Goal: Task Accomplishment & Management: Use online tool/utility

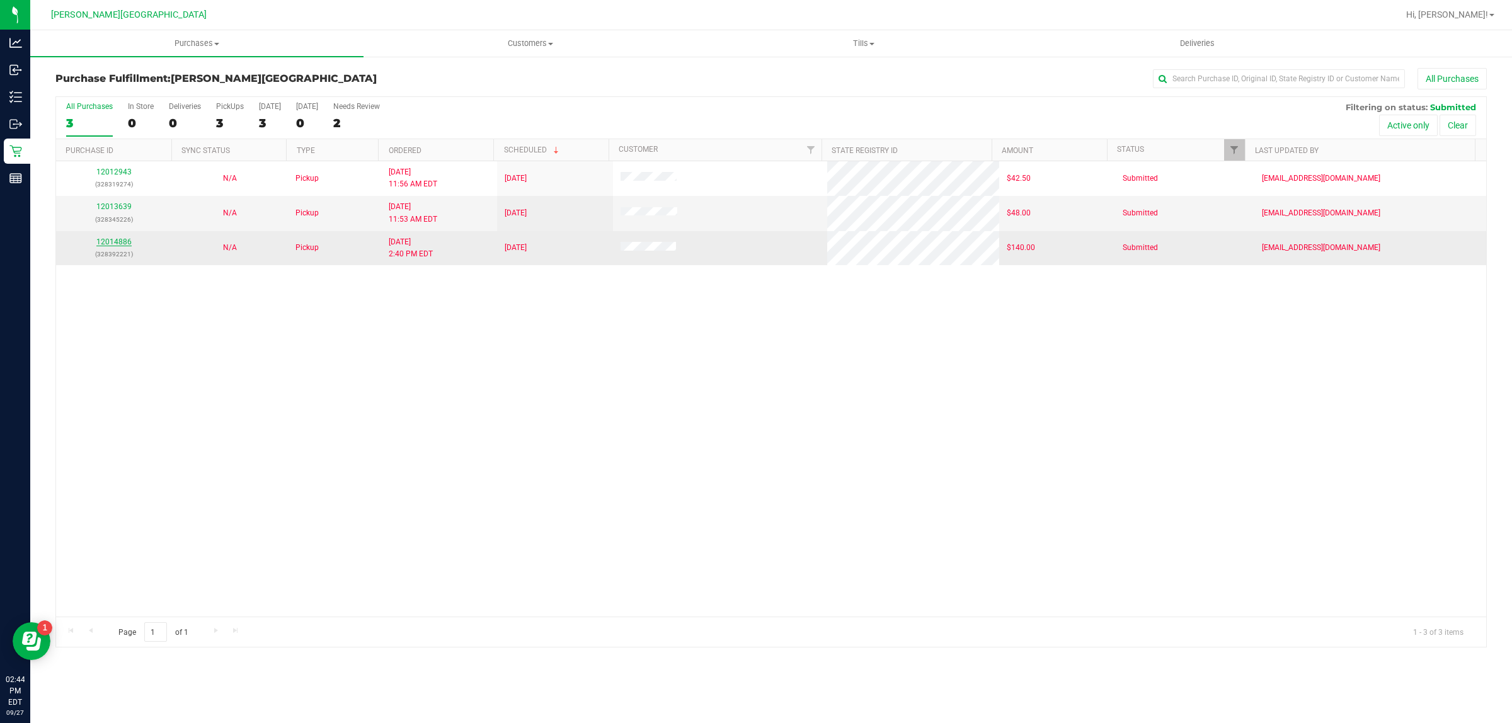
click at [115, 244] on link "12014886" at bounding box center [113, 242] width 35 height 9
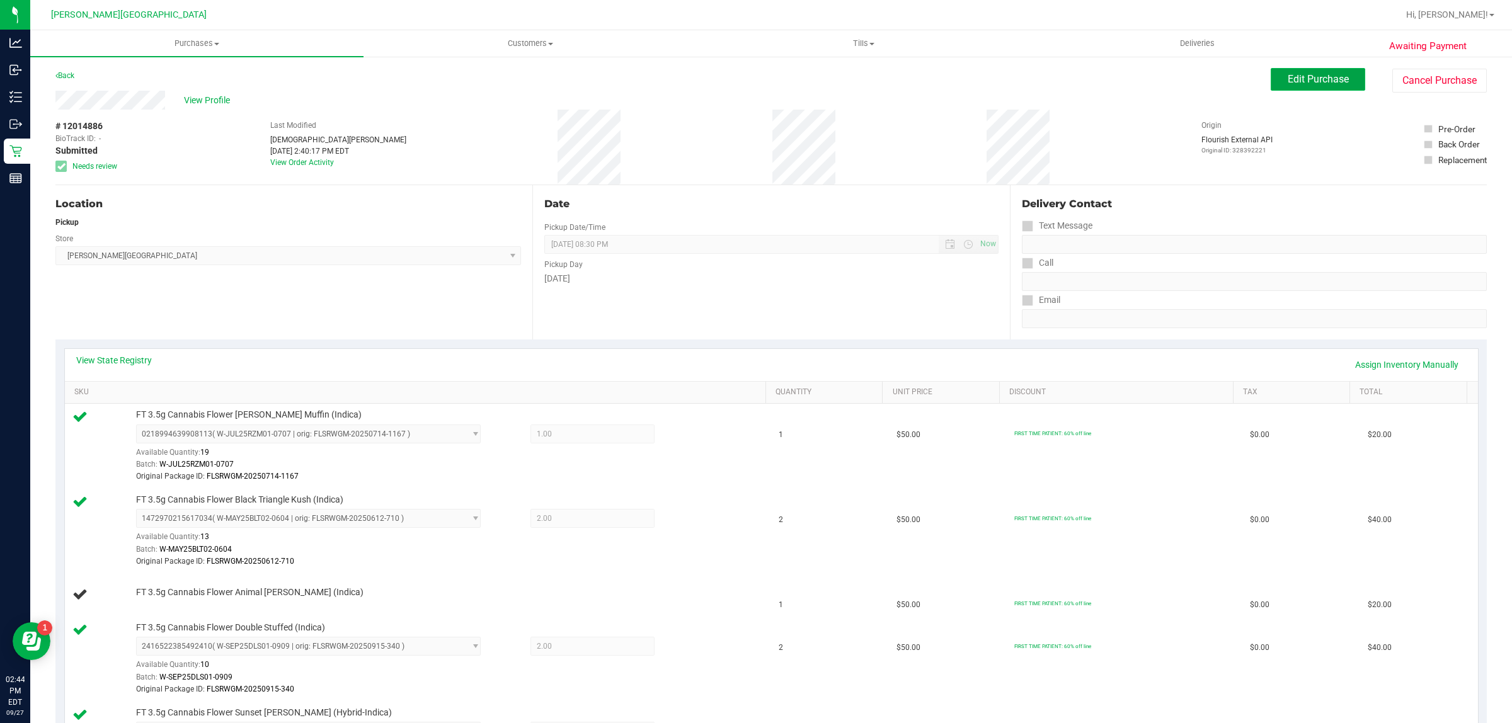
click at [1283, 87] on button "Edit Purchase" at bounding box center [1318, 79] width 95 height 23
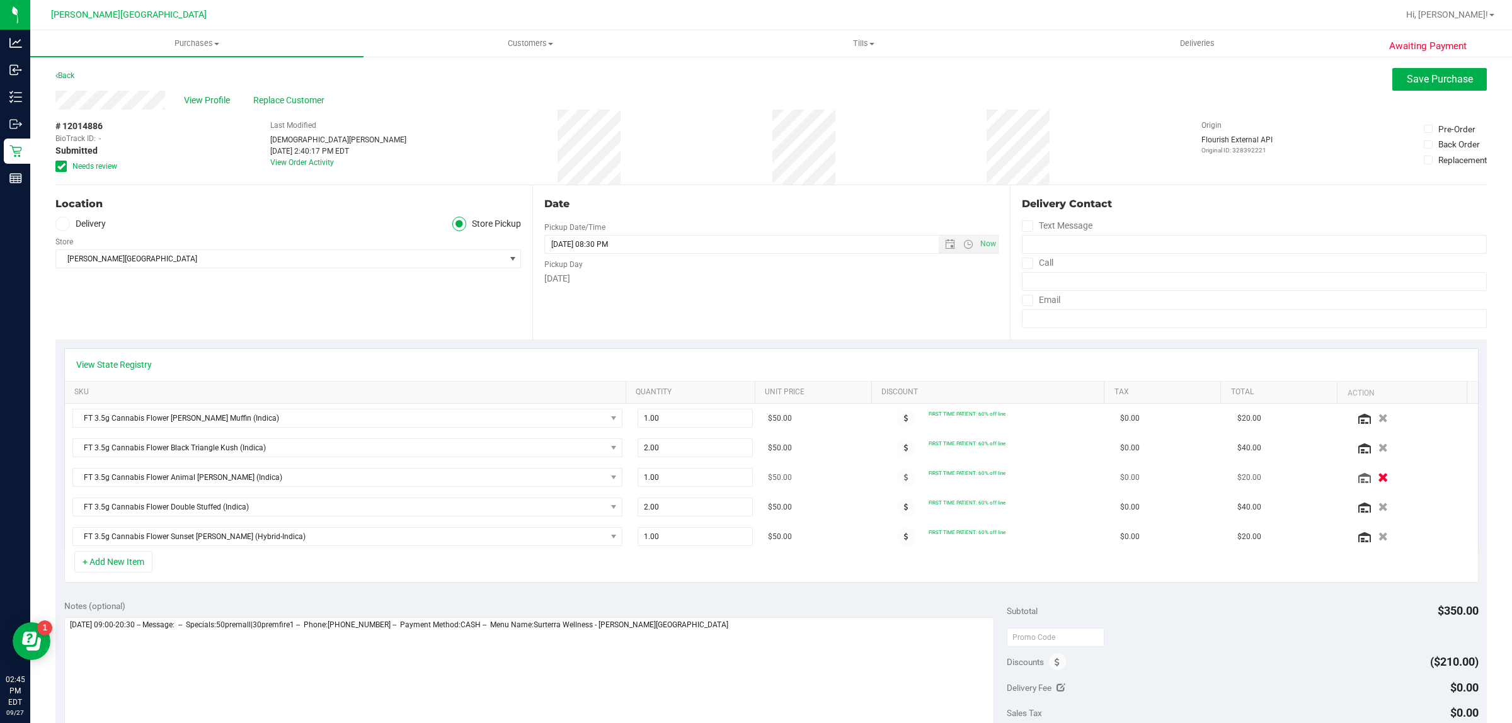
click at [1379, 479] on icon "button" at bounding box center [1384, 477] width 11 height 9
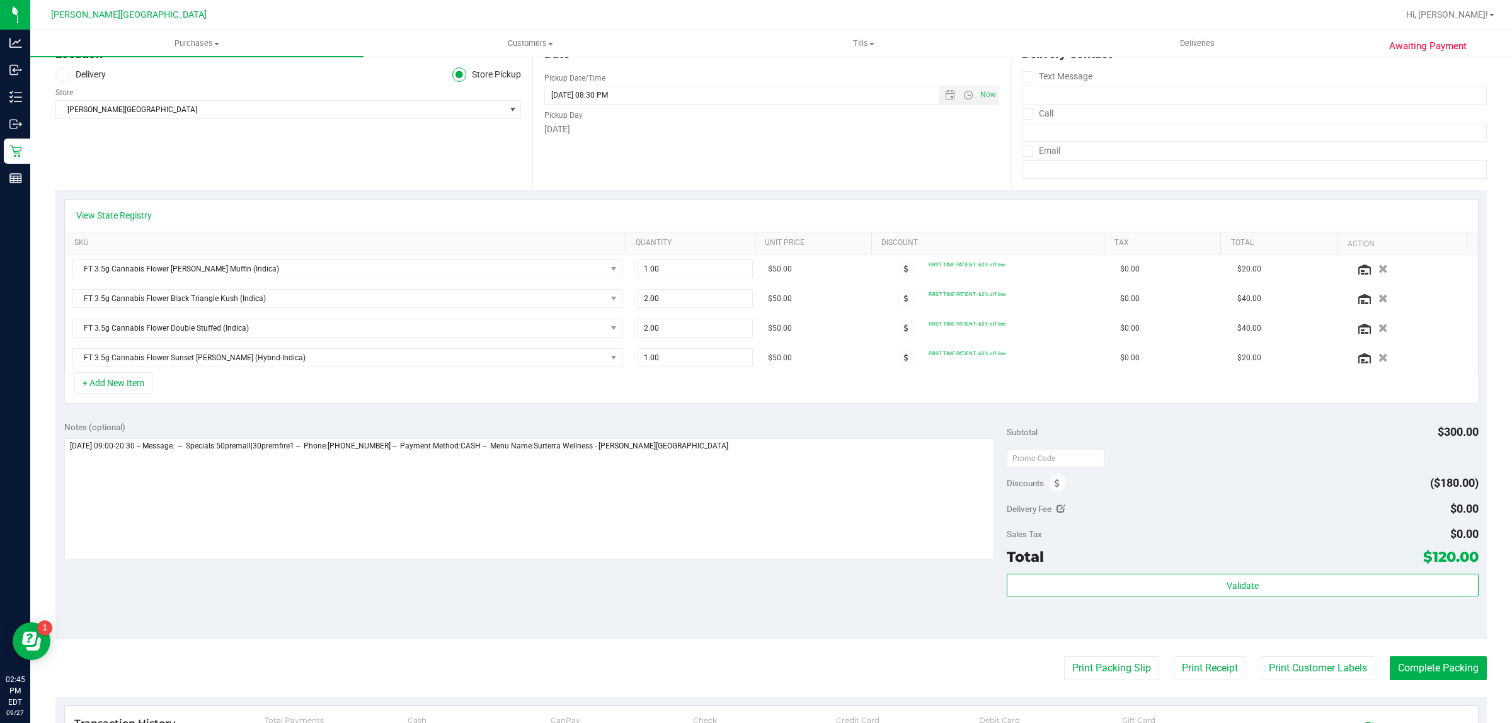
scroll to position [315, 0]
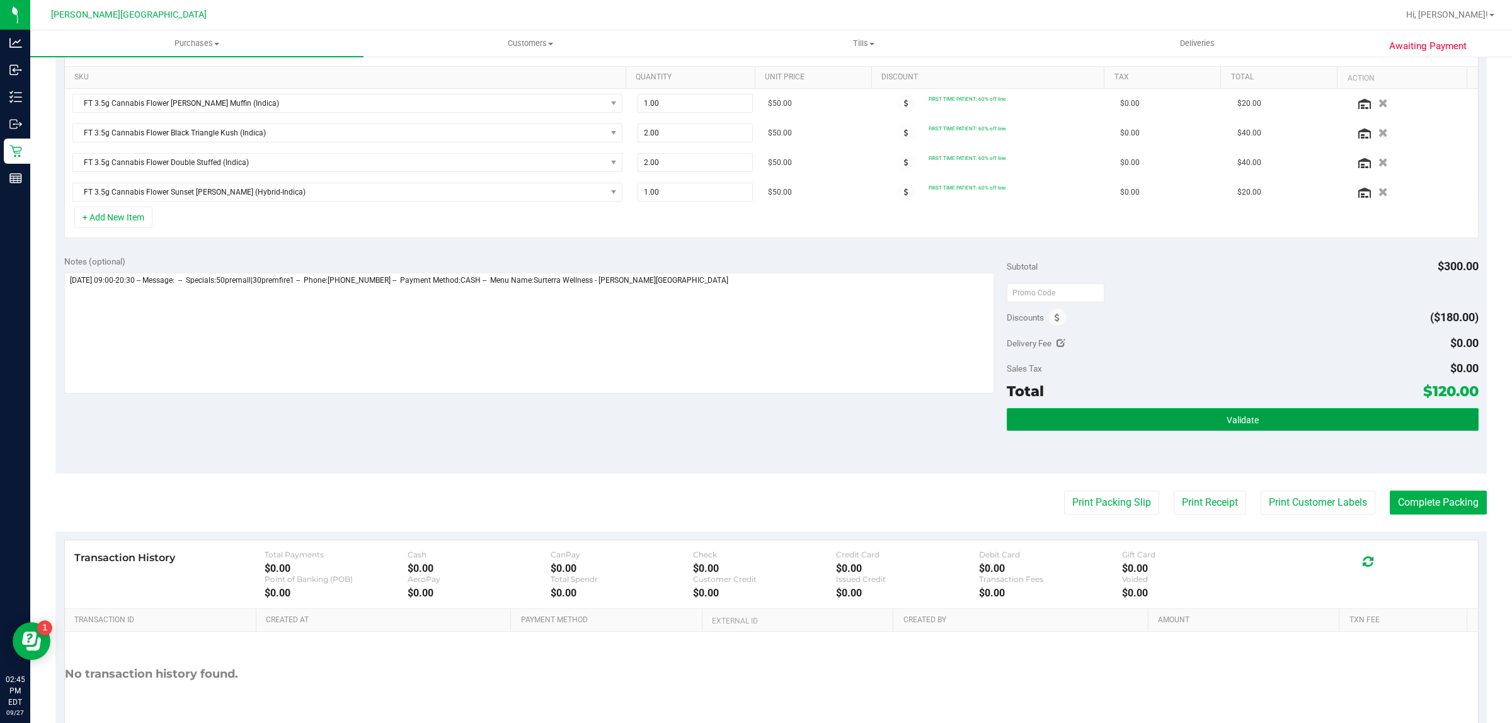
click at [1271, 415] on button "Validate" at bounding box center [1242, 419] width 471 height 23
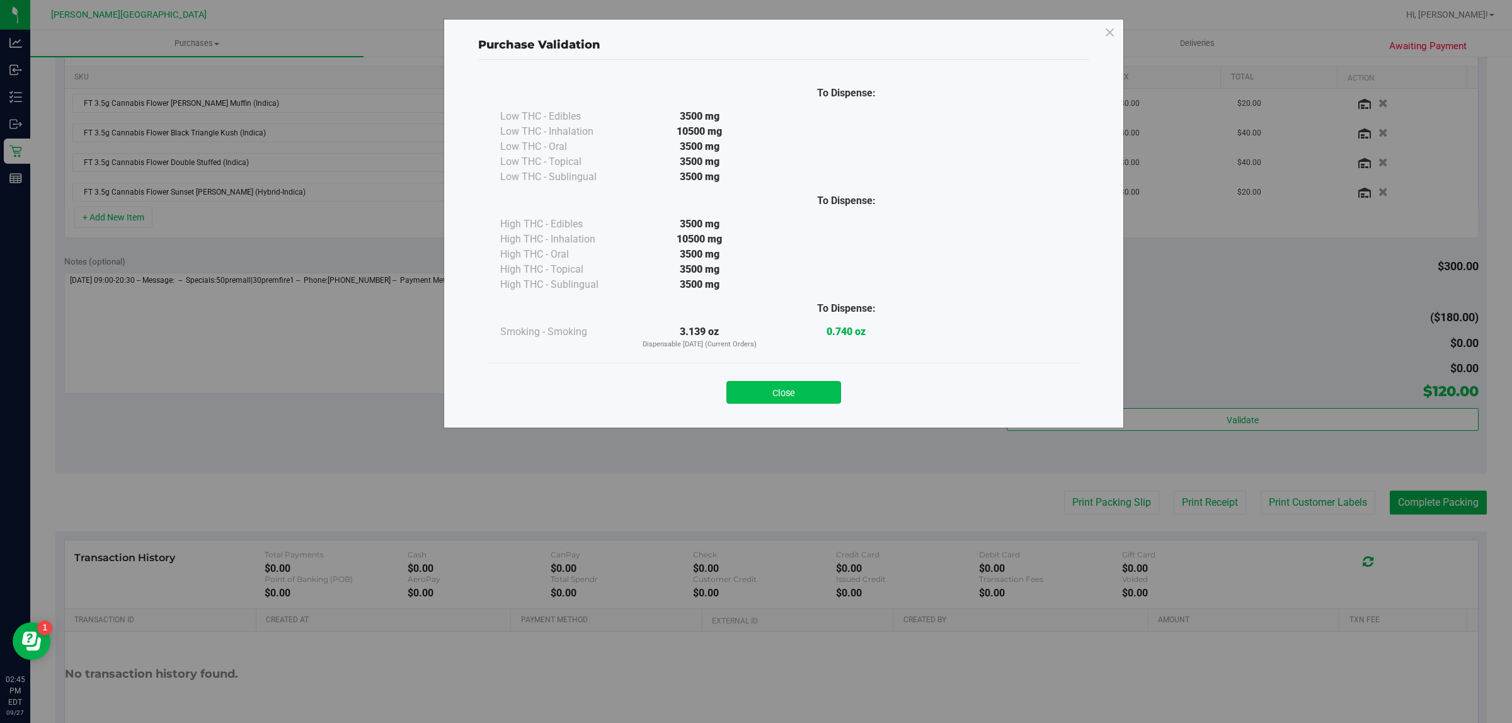
click at [827, 397] on button "Close" at bounding box center [783, 392] width 115 height 23
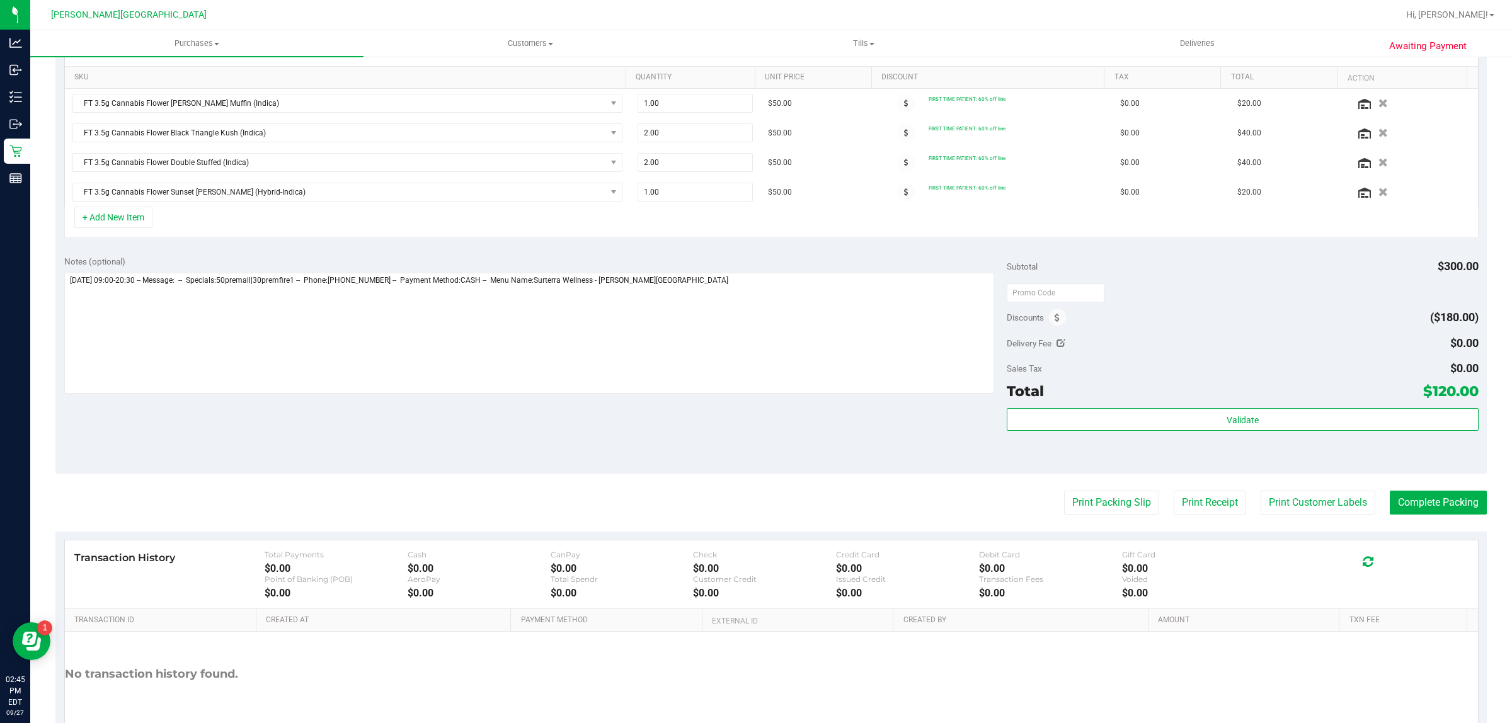
click at [1409, 491] on purchase-details "Back Save Purchase View Profile Replace Customer # 12014886 BioTrack ID: - Subm…" at bounding box center [770, 260] width 1431 height 1014
click at [1415, 500] on button "Complete Packing" at bounding box center [1438, 503] width 97 height 24
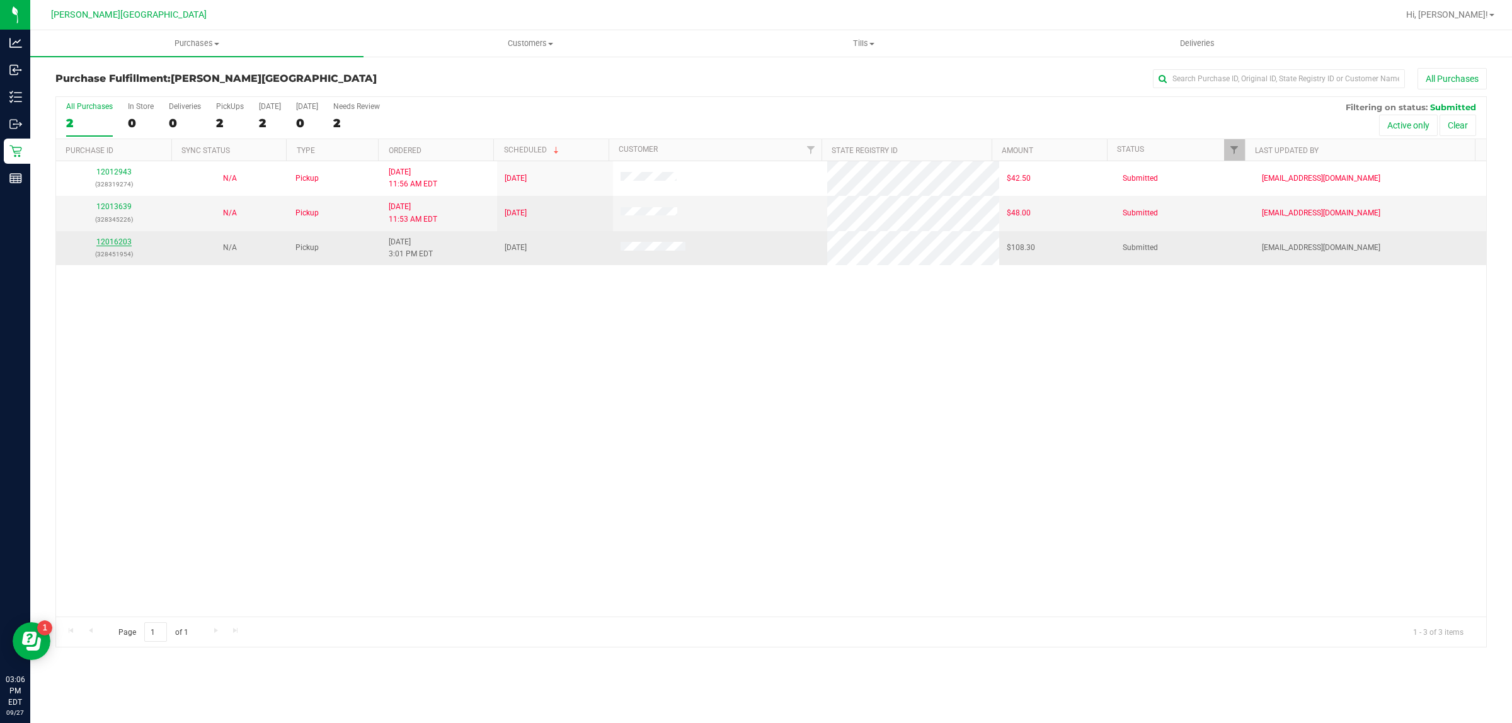
click at [115, 240] on link "12016203" at bounding box center [113, 242] width 35 height 9
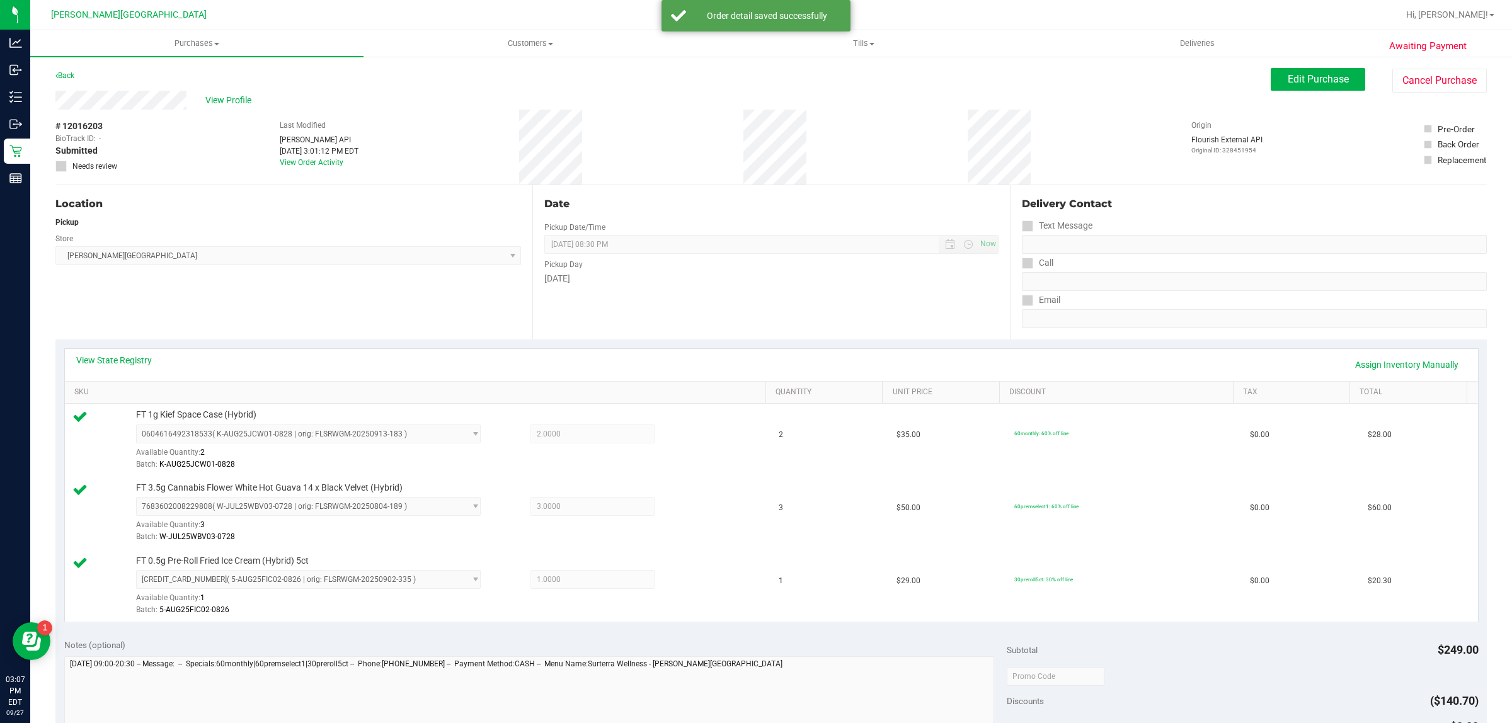
scroll to position [315, 0]
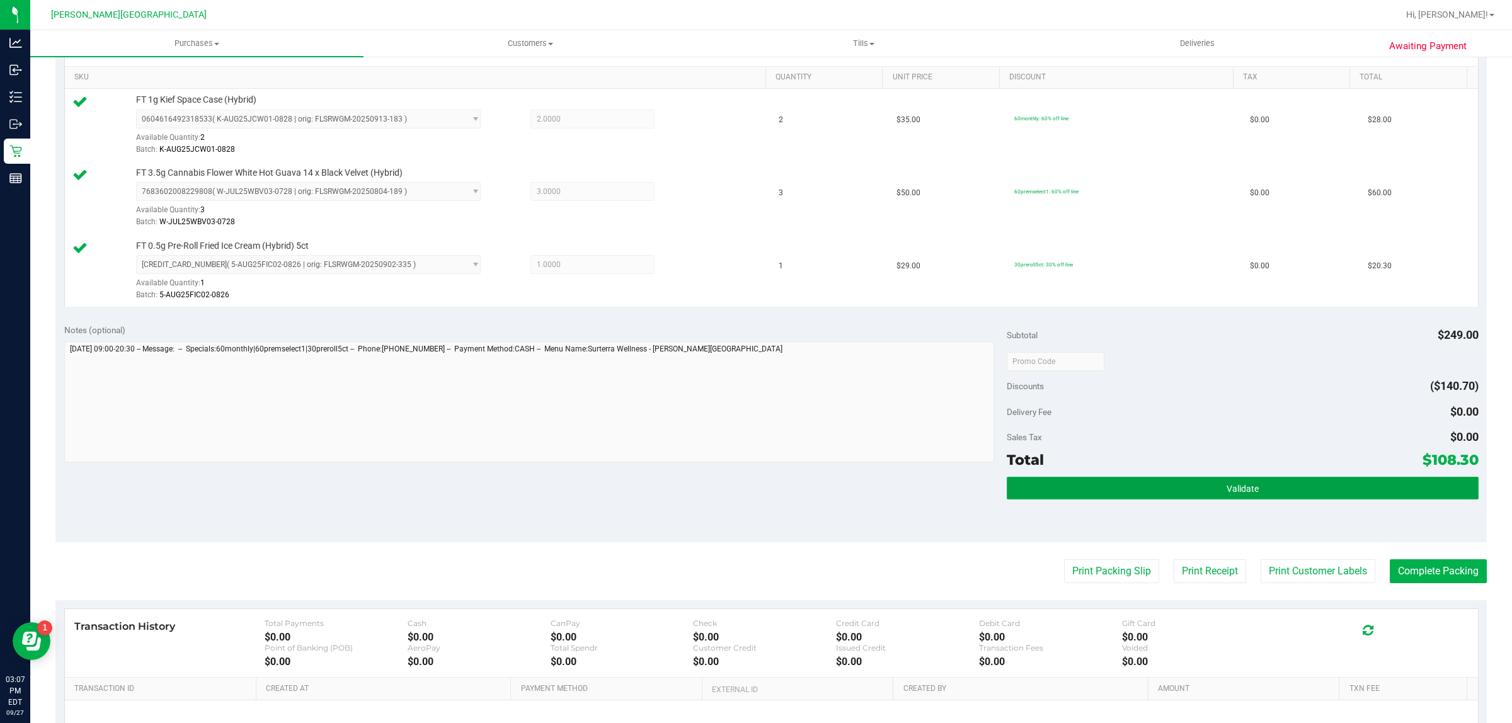
click at [1116, 500] on button "Validate" at bounding box center [1242, 488] width 471 height 23
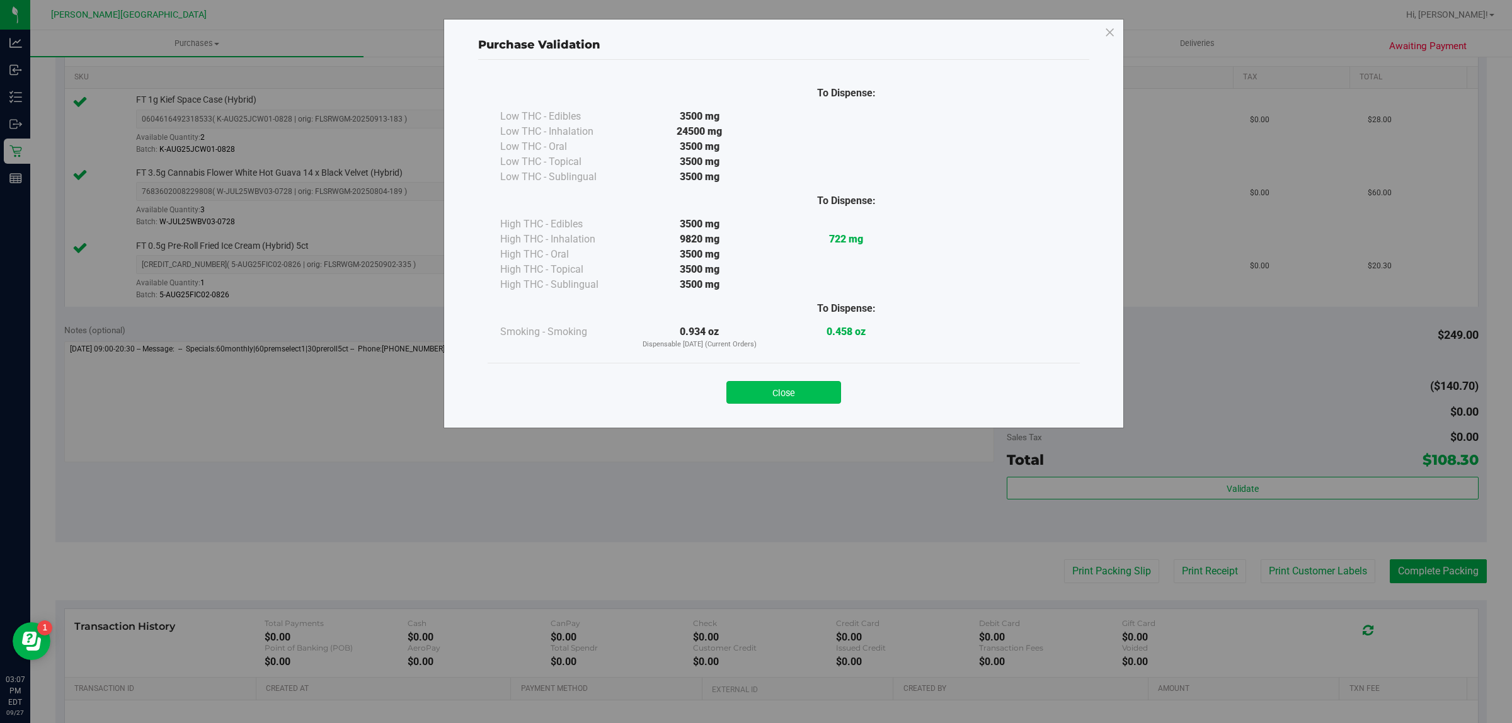
click at [736, 387] on button "Close" at bounding box center [783, 392] width 115 height 23
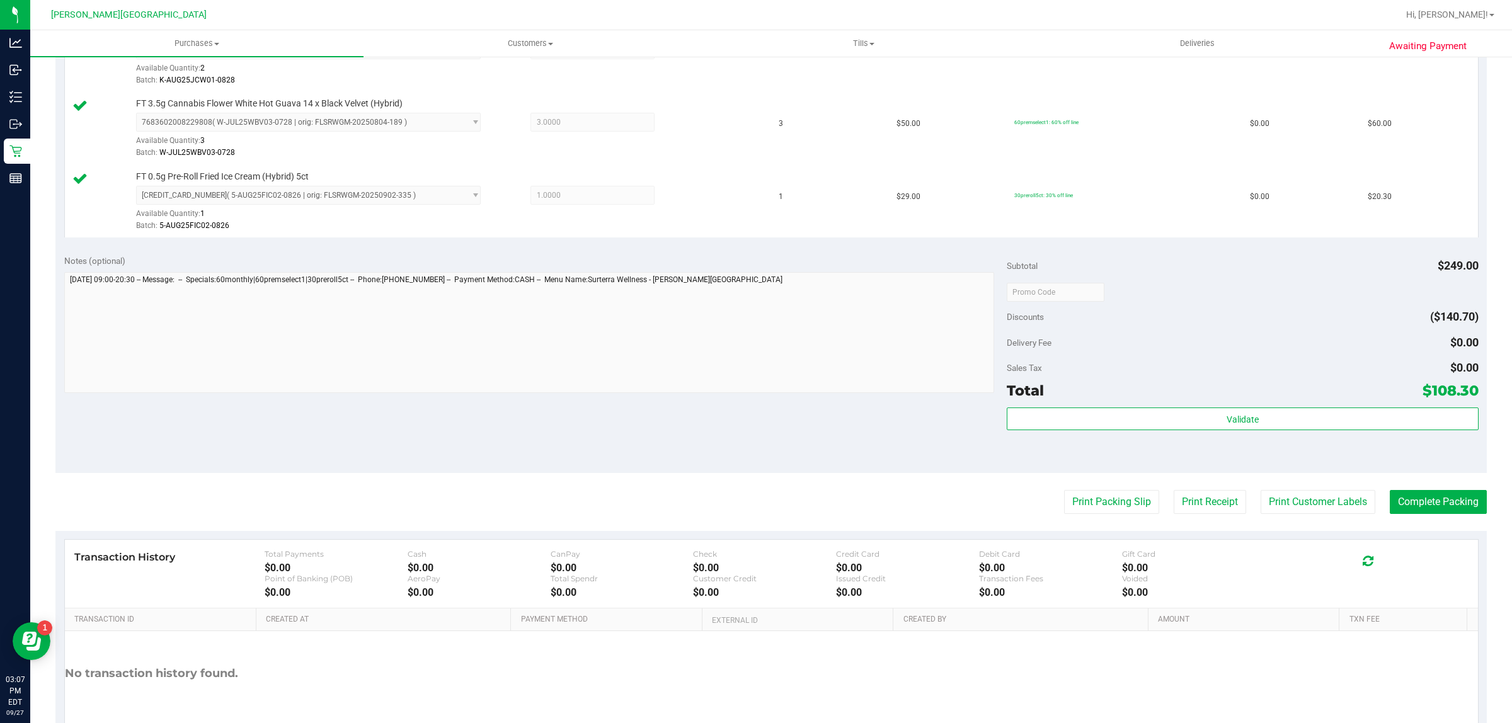
scroll to position [452, 0]
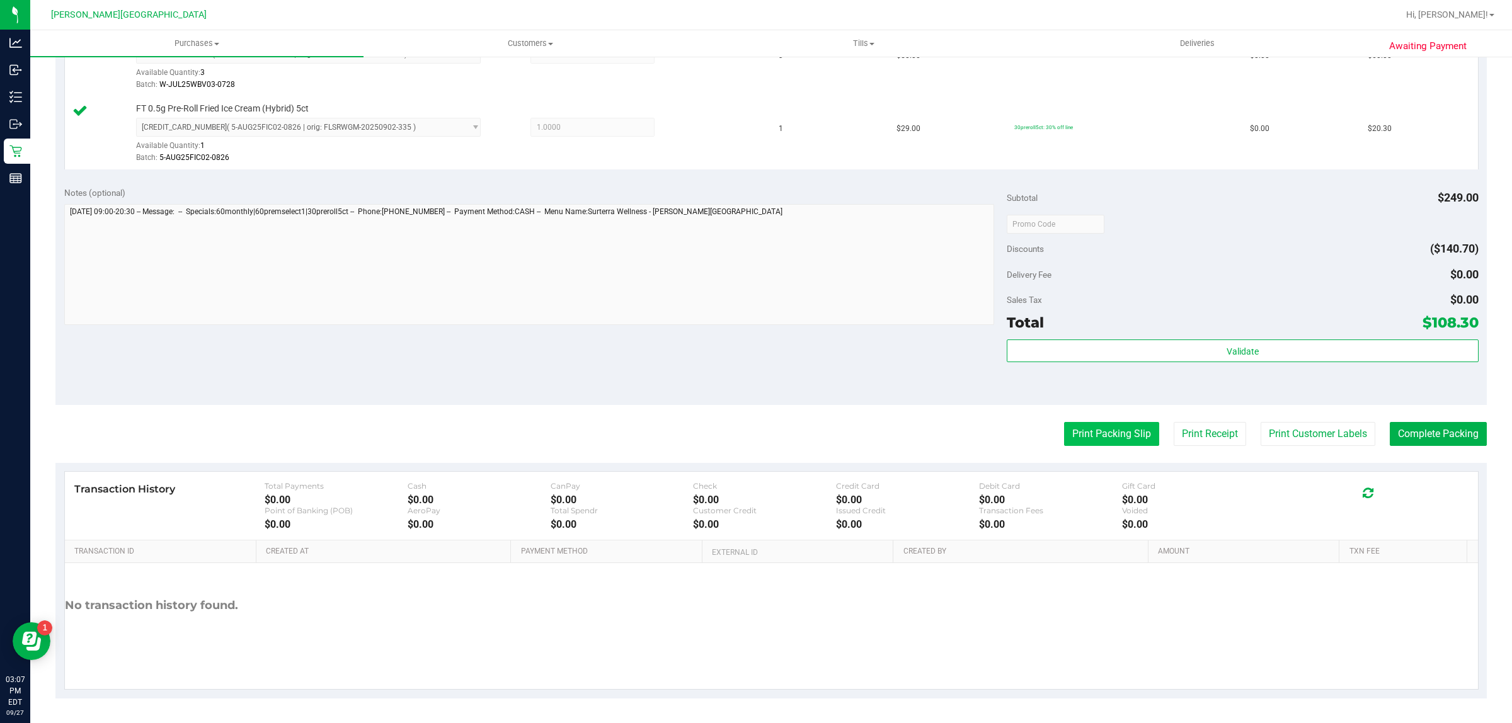
click at [1082, 430] on button "Print Packing Slip" at bounding box center [1111, 434] width 95 height 24
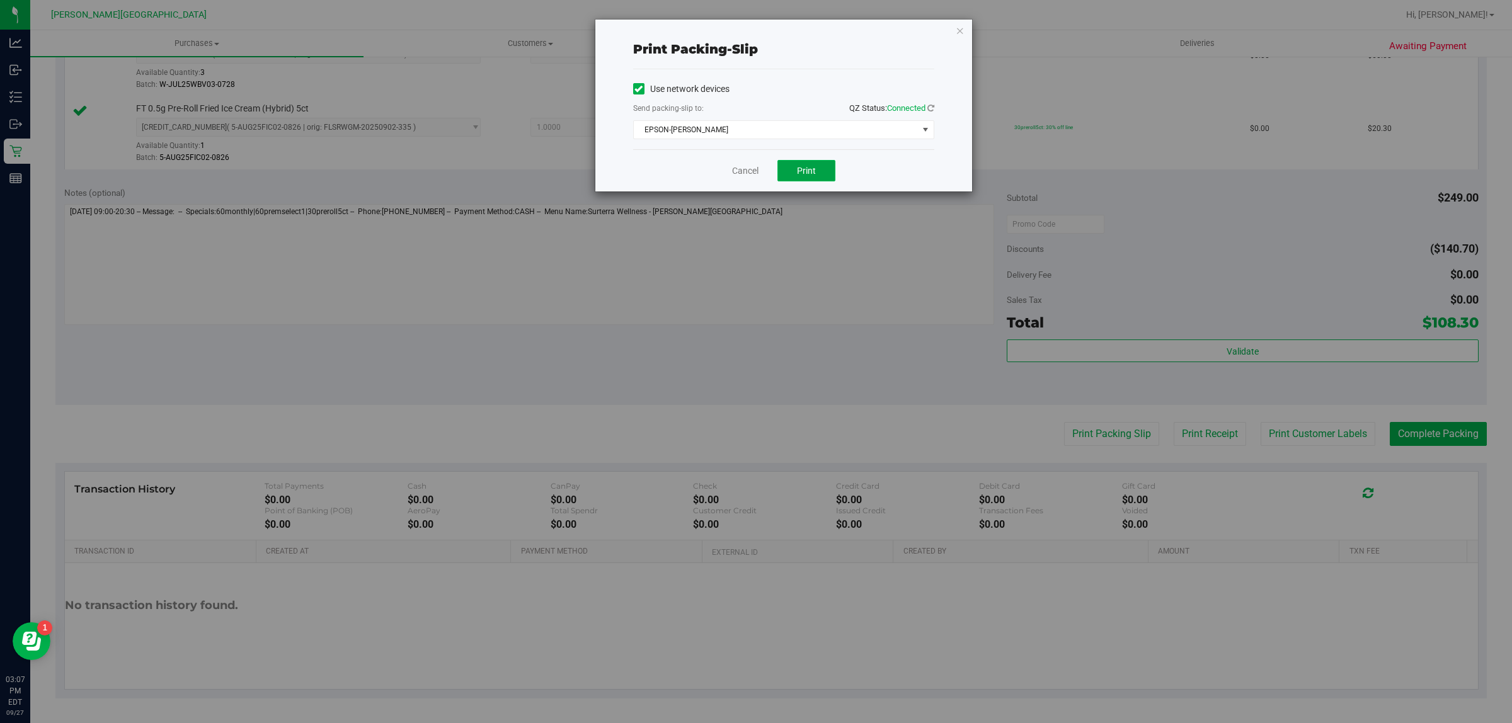
click at [829, 178] on button "Print" at bounding box center [806, 170] width 58 height 21
click at [956, 32] on icon "button" at bounding box center [960, 30] width 9 height 15
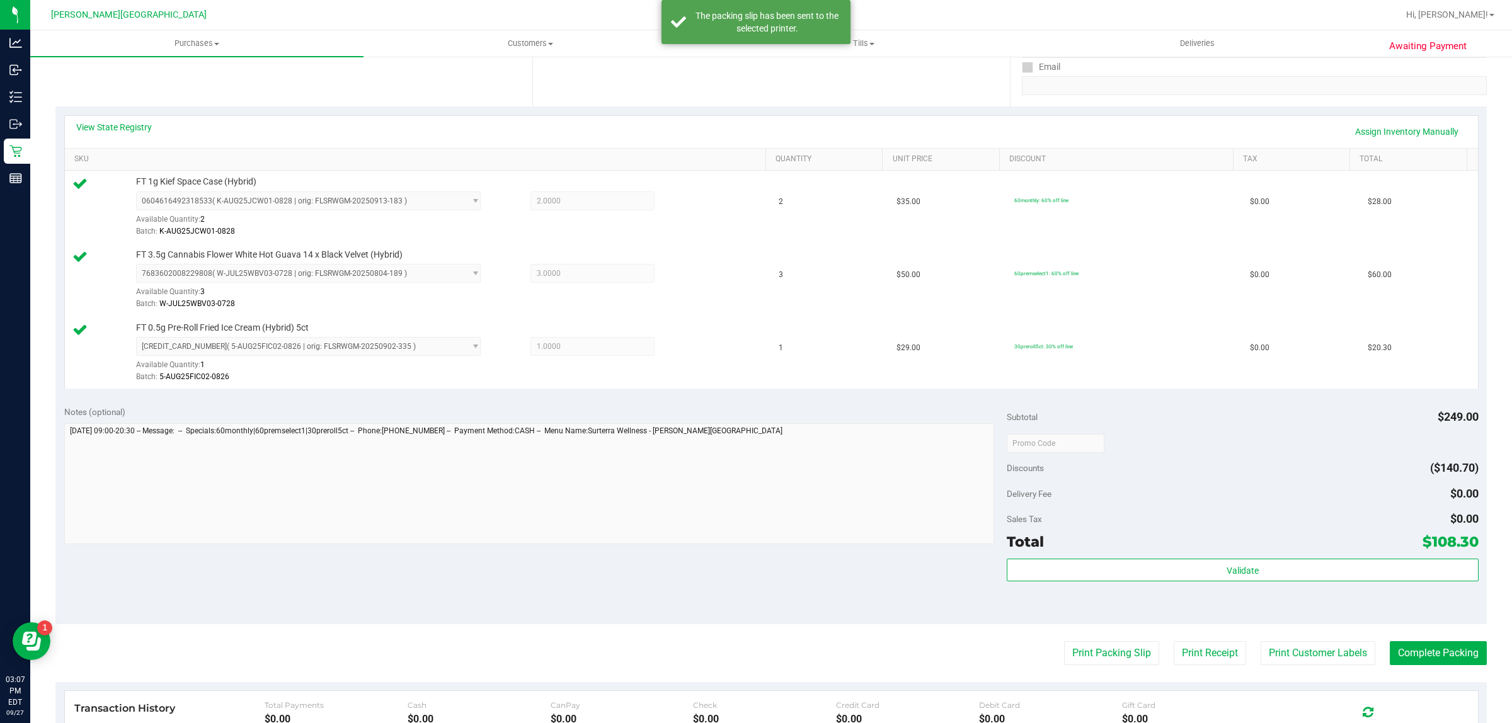
scroll to position [374, 0]
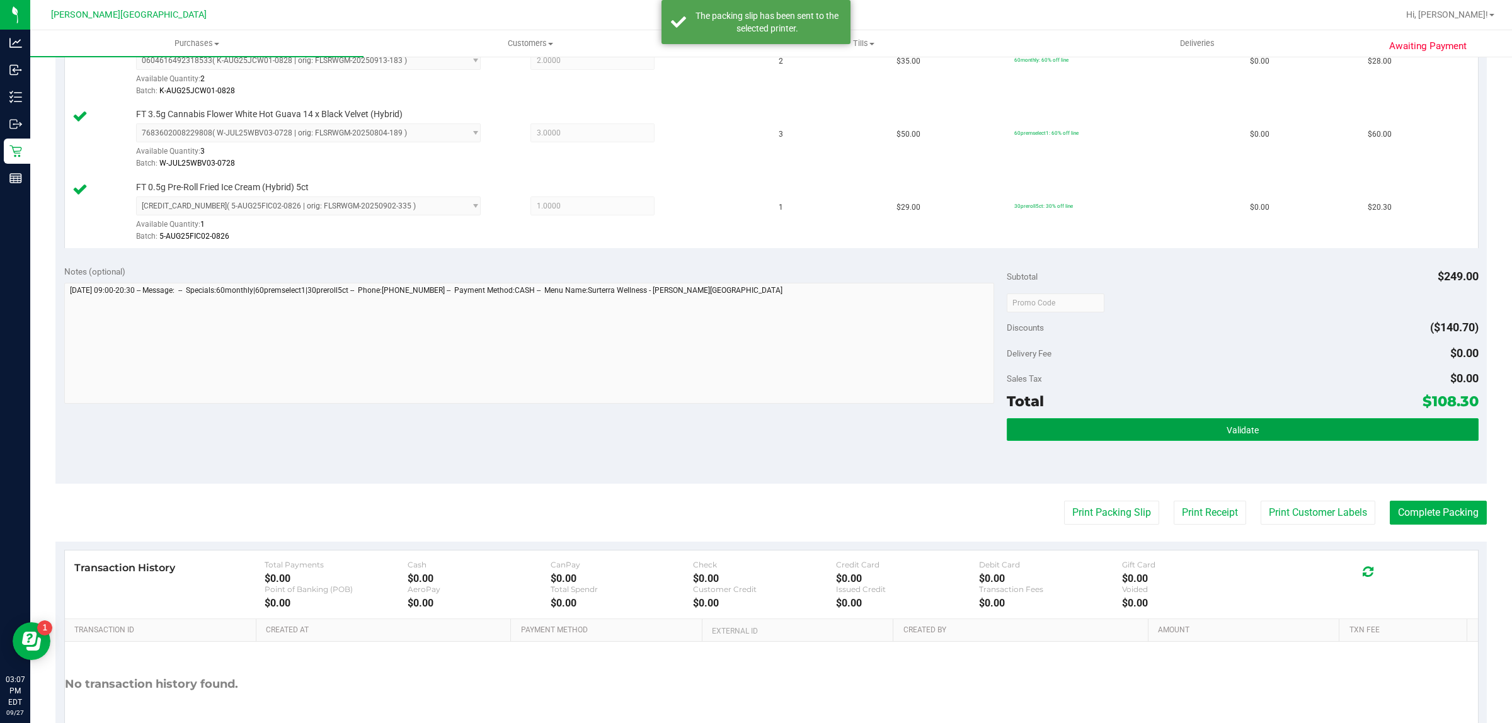
click at [1288, 436] on button "Validate" at bounding box center [1242, 429] width 471 height 23
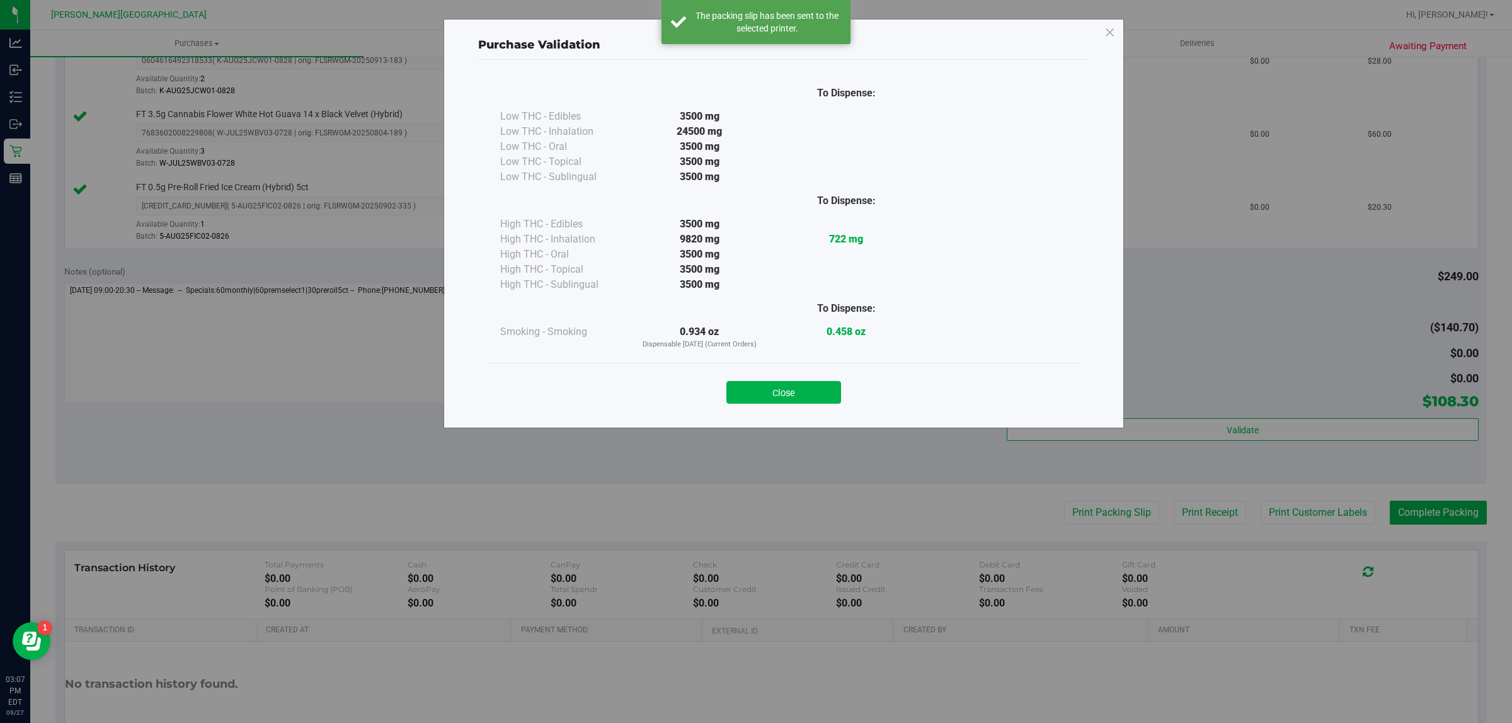
click at [796, 382] on button "Close" at bounding box center [783, 392] width 115 height 23
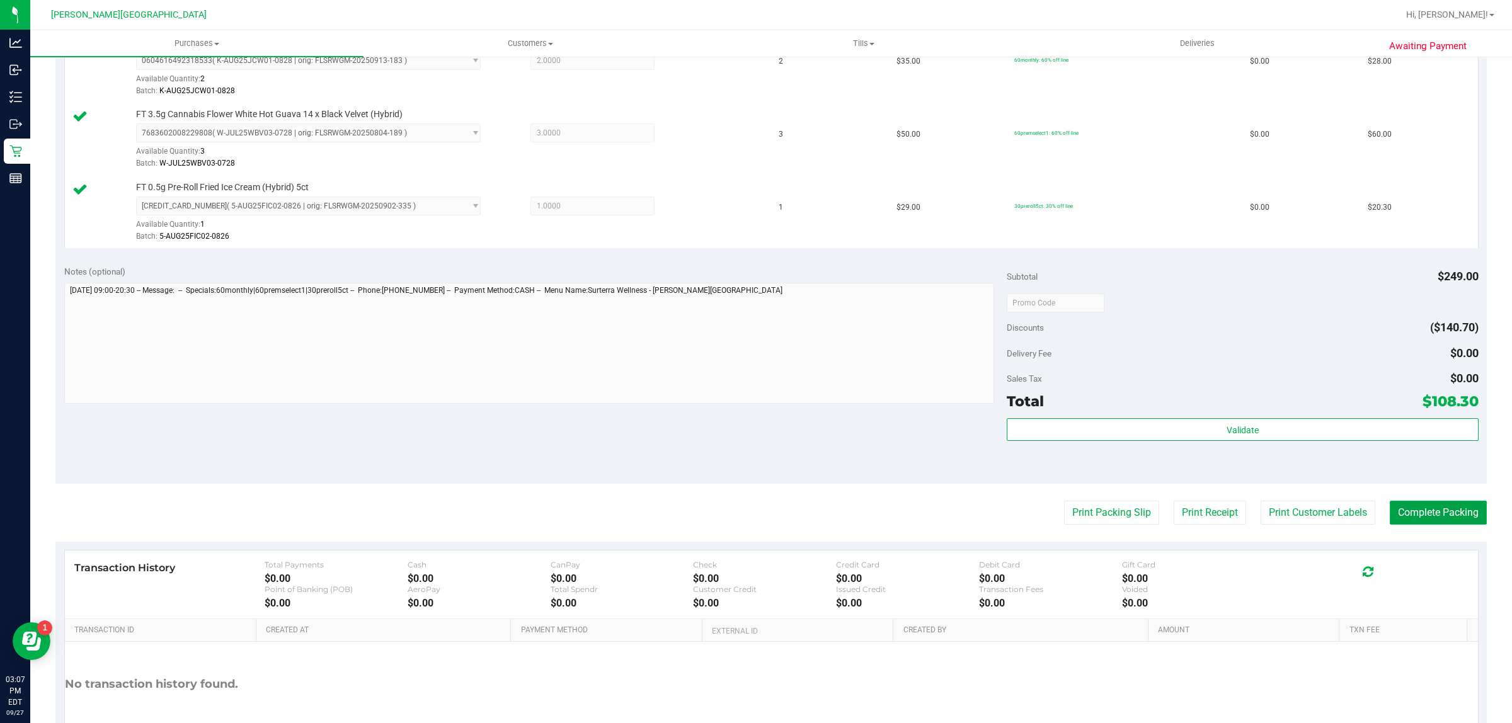
click at [1455, 508] on button "Complete Packing" at bounding box center [1438, 513] width 97 height 24
